Goal: Find specific page/section: Find specific page/section

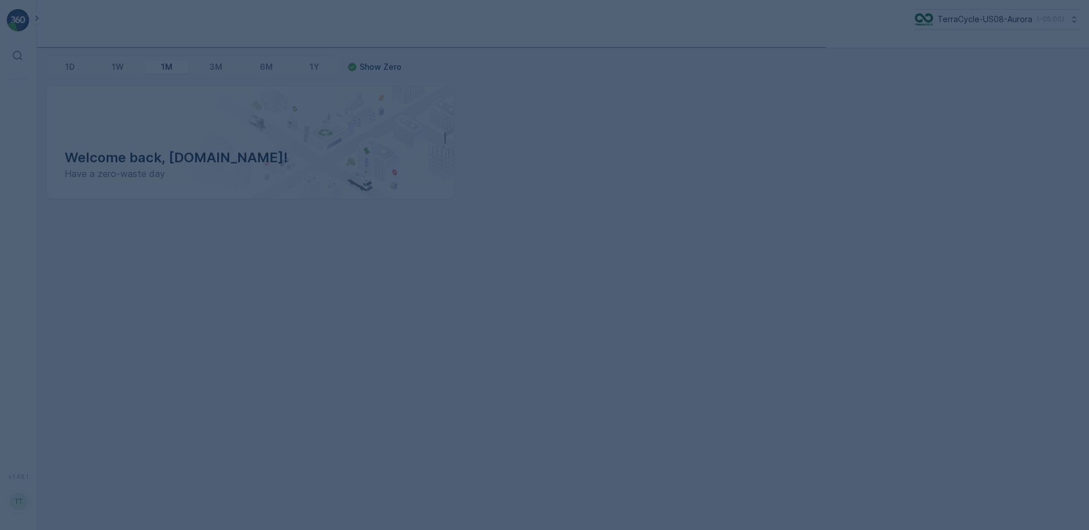
click at [978, 24] on div at bounding box center [544, 265] width 1089 height 530
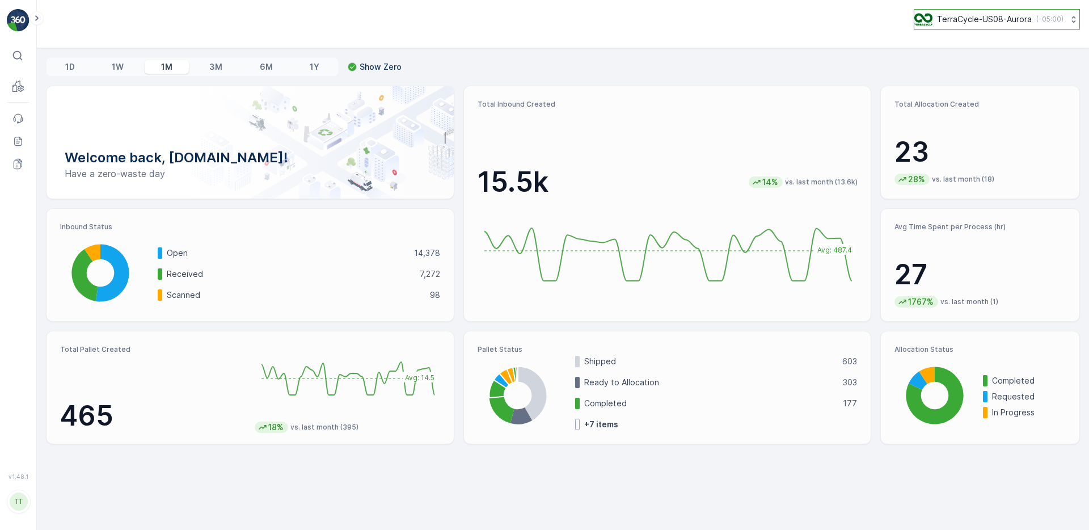
click at [981, 18] on p "TerraCycle-US08-Aurora" at bounding box center [984, 19] width 95 height 11
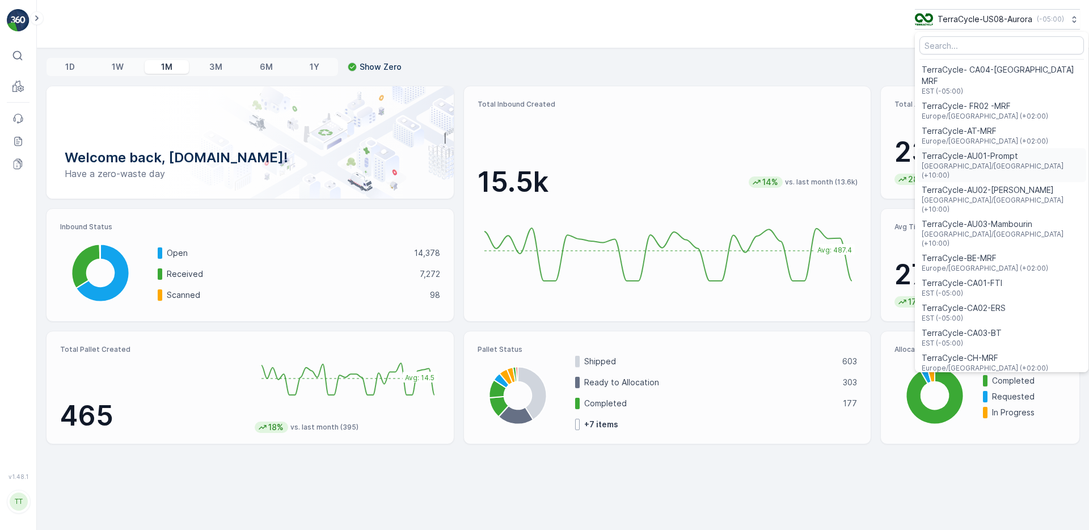
click at [983, 150] on span "TerraCycle-AU01-Prompt" at bounding box center [1002, 155] width 160 height 11
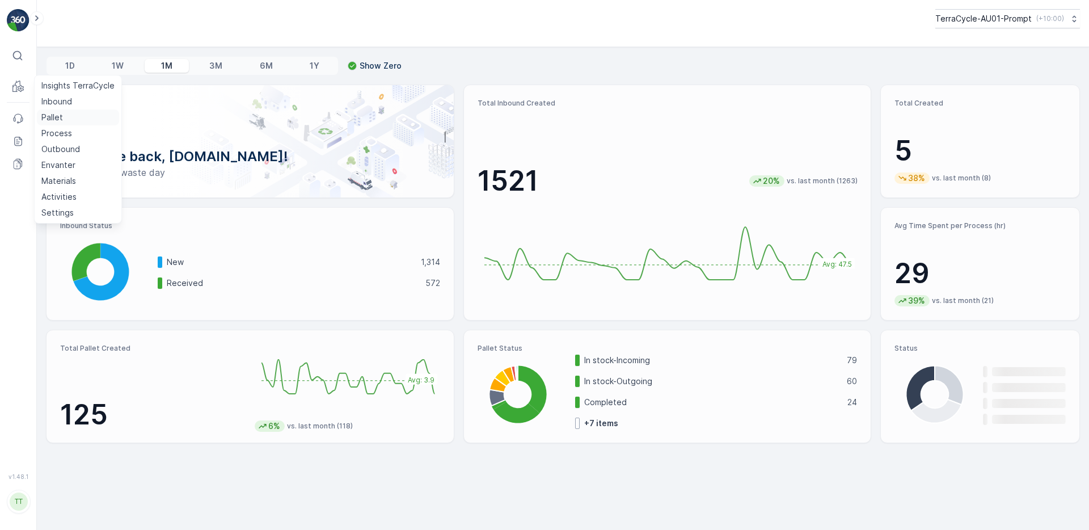
click at [54, 116] on p "Pallet" at bounding box center [52, 117] width 22 height 11
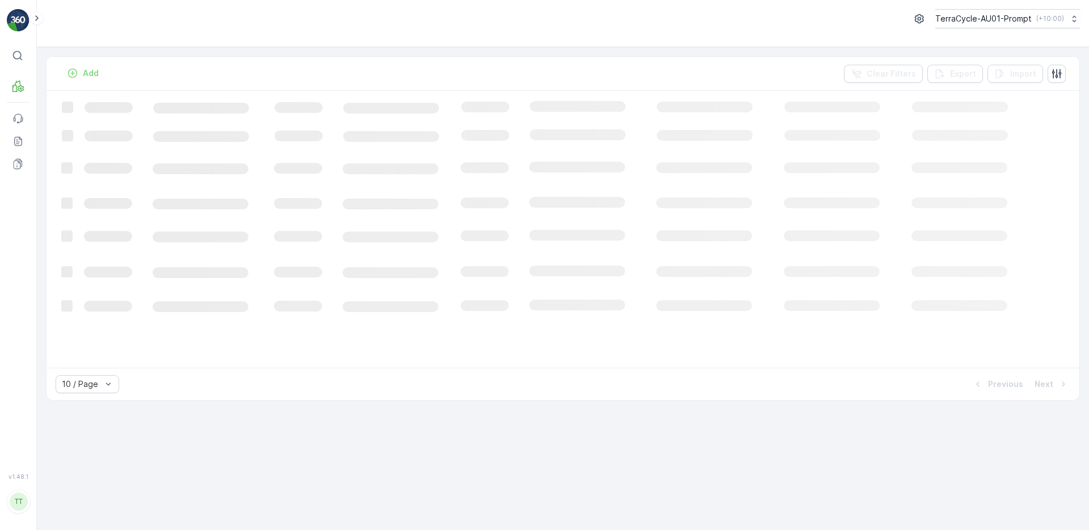
click at [171, 461] on div "Add Clear Filters Export Import Loading... 10 / Page Previous Next" at bounding box center [563, 288] width 1052 height 483
click at [142, 445] on div "Pallet Add Clear Filters Export Import Loading... 10 / Page Previous Next" at bounding box center [563, 288] width 1052 height 483
